Goal: Contribute content: Contribute content

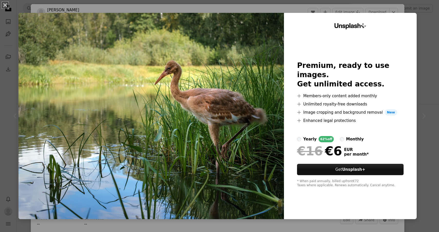
click at [437, 104] on div "An X shape Unsplash+ Premium, ready to use images. Get unlimited access. A plus…" at bounding box center [219, 116] width 439 height 232
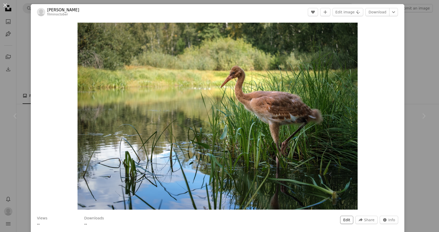
click at [350, 219] on button "Edit" at bounding box center [346, 220] width 13 height 8
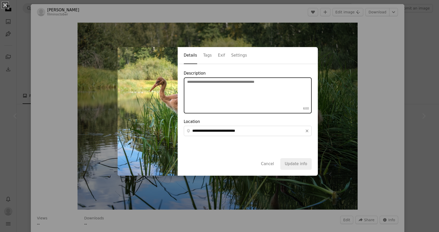
click at [224, 100] on textarea "Description 600" at bounding box center [248, 95] width 128 height 36
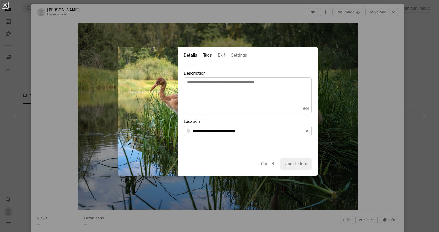
click at [207, 57] on button "Tags" at bounding box center [207, 55] width 8 height 17
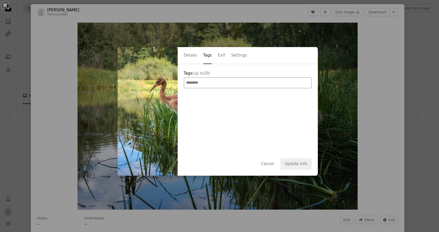
click at [203, 79] on div at bounding box center [248, 82] width 128 height 11
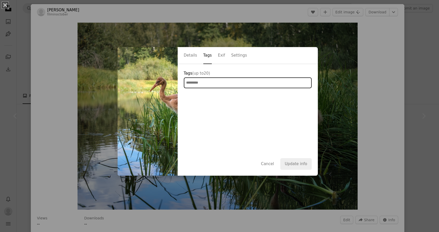
click at [201, 84] on input "Tags (up to 20 )" at bounding box center [204, 82] width 36 height 5
type input "*****"
type input "*"
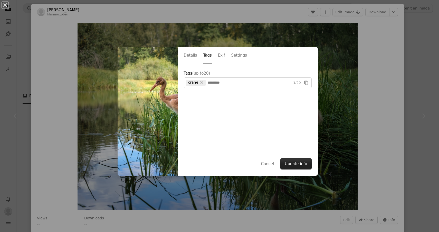
click at [298, 163] on button "Update info" at bounding box center [296, 163] width 31 height 11
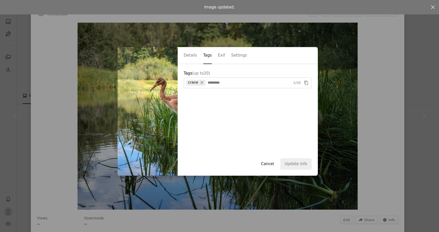
click at [275, 165] on button "Cancel" at bounding box center [268, 163] width 22 height 11
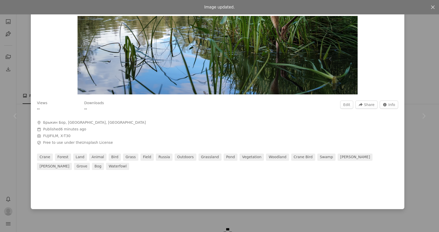
scroll to position [118, 0]
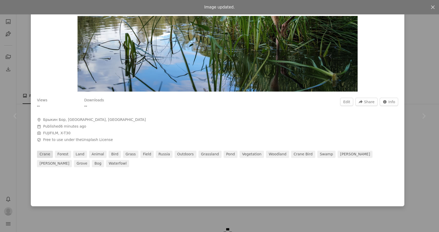
click at [49, 154] on link "crane" at bounding box center [45, 154] width 16 height 7
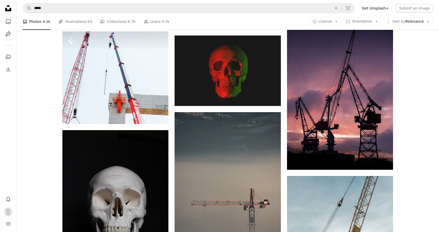
scroll to position [2672, 0]
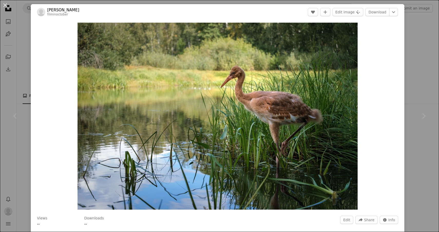
scroll to position [39, 0]
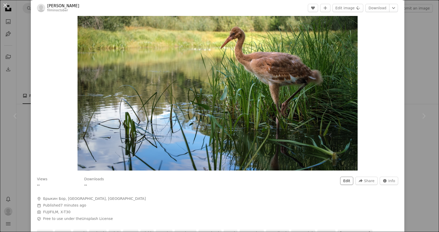
click at [353, 183] on button "Edit" at bounding box center [346, 180] width 13 height 8
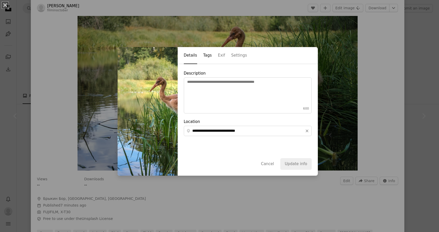
click at [212, 52] on button "Tags" at bounding box center [207, 55] width 8 height 17
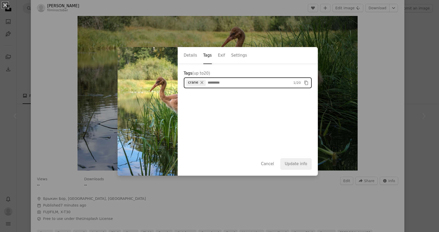
click at [218, 80] on input "Tags (up to 20 )" at bounding box center [226, 82] width 36 height 5
type input "****"
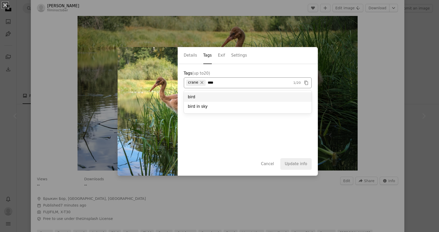
click at [204, 95] on div "bird" at bounding box center [248, 97] width 128 height 10
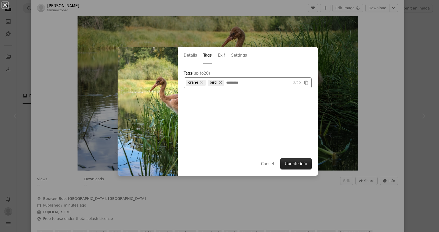
click at [297, 163] on button "Update info" at bounding box center [296, 163] width 31 height 11
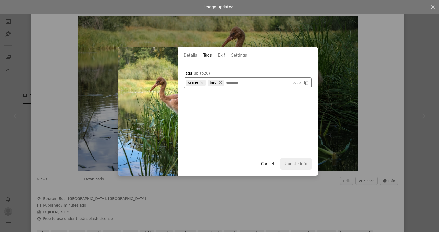
click at [273, 167] on button "Cancel" at bounding box center [268, 163] width 22 height 11
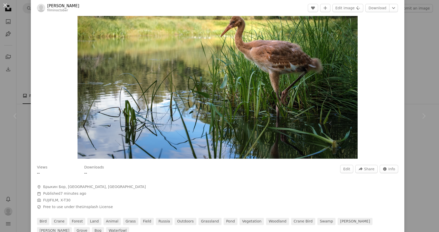
scroll to position [42, 0]
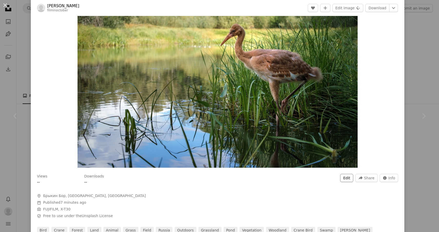
click at [353, 177] on button "Edit" at bounding box center [346, 178] width 13 height 8
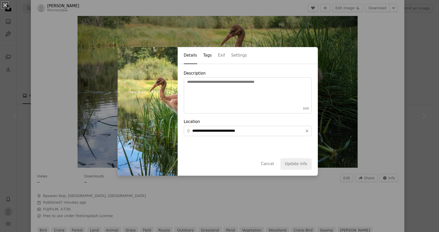
click at [211, 57] on button "Tags" at bounding box center [207, 55] width 8 height 17
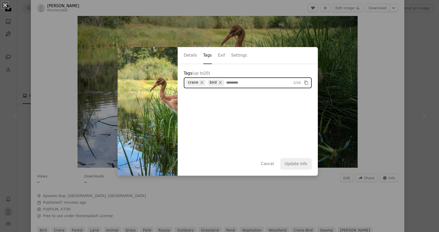
click at [235, 82] on input "Tags (up to 20 )" at bounding box center [244, 82] width 36 height 5
type input "******"
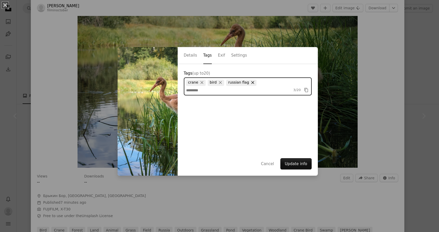
click at [250, 81] on button "×" at bounding box center [252, 83] width 7 height 6
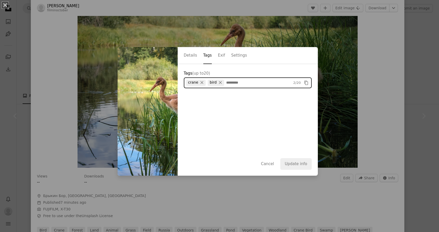
click at [240, 82] on input "Tags (up to 20 )" at bounding box center [244, 82] width 36 height 5
type input "****"
click at [228, 81] on input "****" at bounding box center [244, 82] width 36 height 5
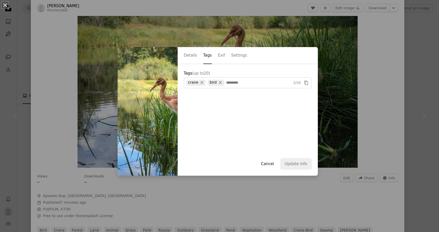
click at [273, 162] on button "Cancel" at bounding box center [268, 163] width 22 height 11
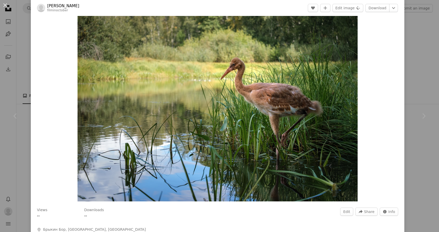
scroll to position [6, 0]
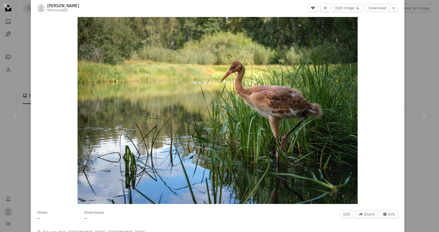
click at [414, 41] on div "An X shape Chevron left Chevron right [PERSON_NAME] filminoctober Edit A heart …" at bounding box center [219, 116] width 439 height 232
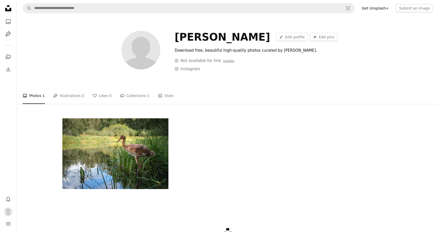
click at [145, 47] on img at bounding box center [141, 50] width 39 height 39
click at [282, 37] on icon at bounding box center [281, 36] width 3 height 3
